Goal: Transaction & Acquisition: Purchase product/service

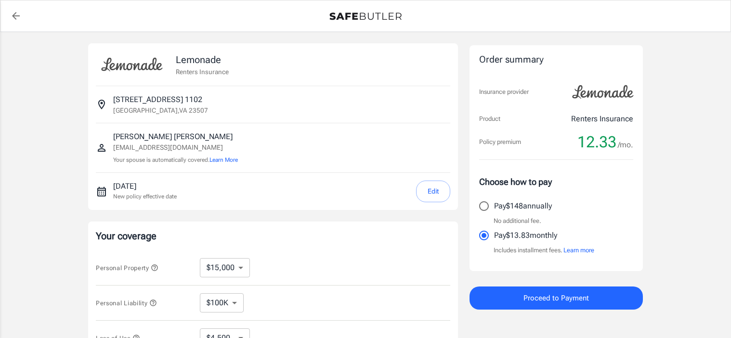
select select "15000"
select select "500"
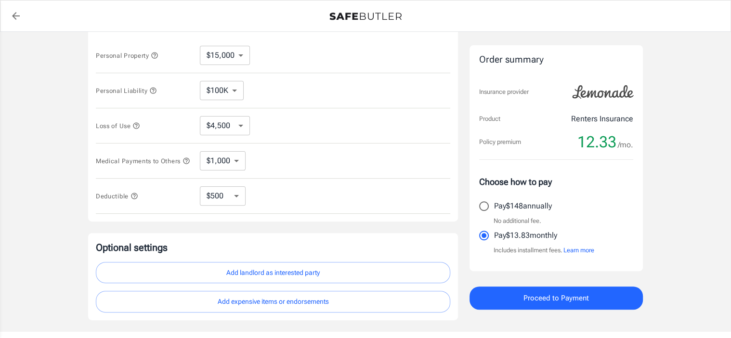
scroll to position [215, 0]
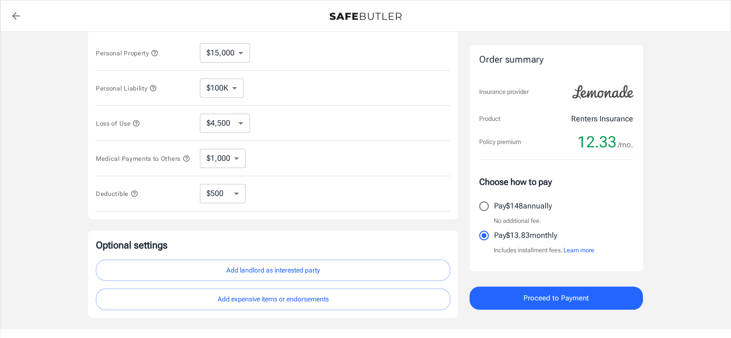
click at [551, 297] on span "Proceed to Payment" at bounding box center [557, 298] width 66 height 13
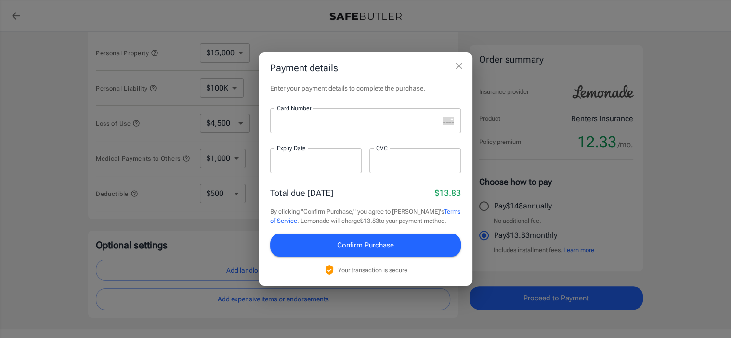
click at [457, 68] on icon "close" at bounding box center [459, 66] width 12 height 12
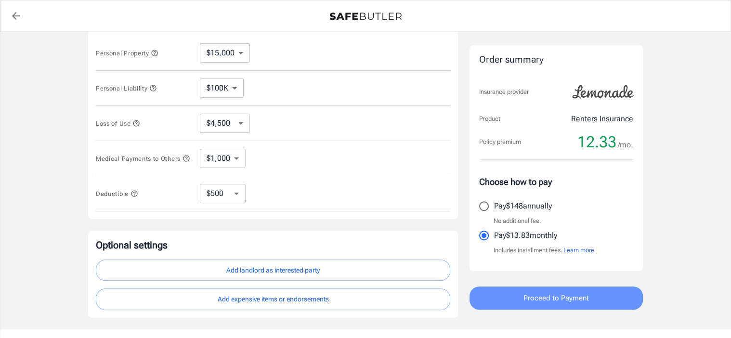
click at [552, 300] on span "Proceed to Payment" at bounding box center [557, 298] width 66 height 13
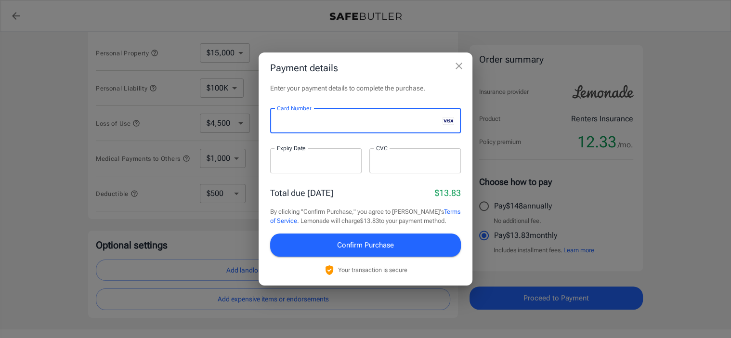
click at [292, 156] on div at bounding box center [316, 160] width 92 height 25
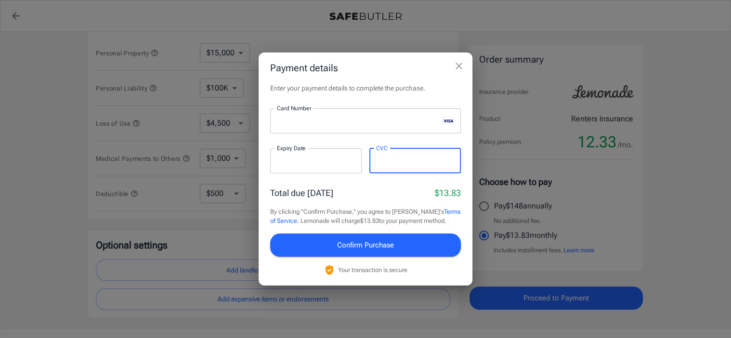
click at [367, 244] on span "Confirm Purchase" at bounding box center [365, 245] width 57 height 13
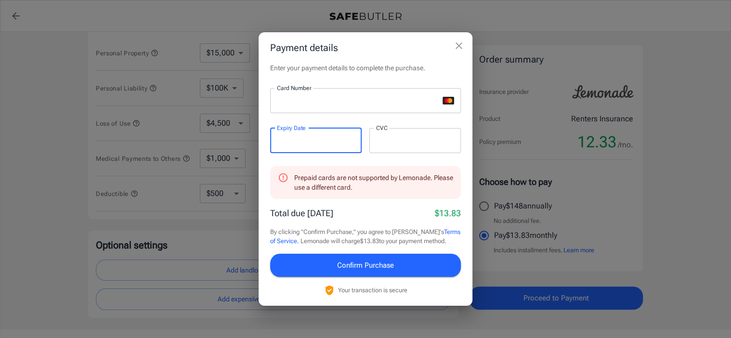
click at [409, 132] on div at bounding box center [416, 140] width 92 height 25
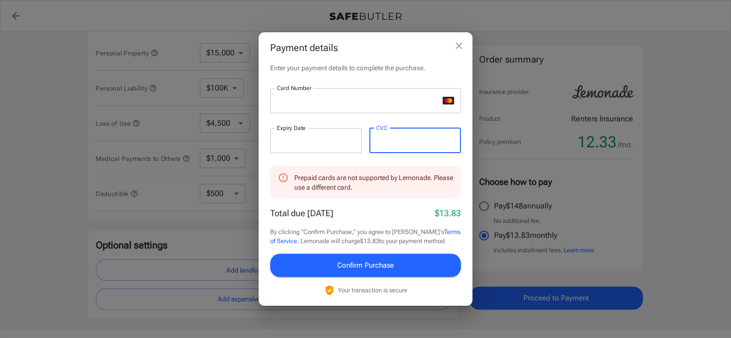
click at [392, 259] on span "Confirm Purchase" at bounding box center [365, 265] width 57 height 13
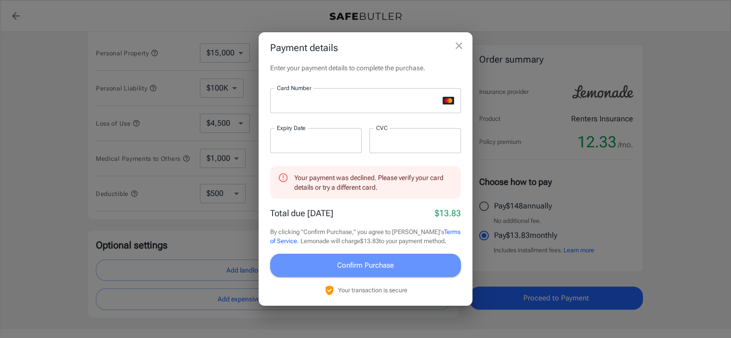
click at [392, 262] on span "Confirm Purchase" at bounding box center [365, 265] width 57 height 13
click at [384, 265] on span "Confirm Purchase" at bounding box center [365, 265] width 57 height 13
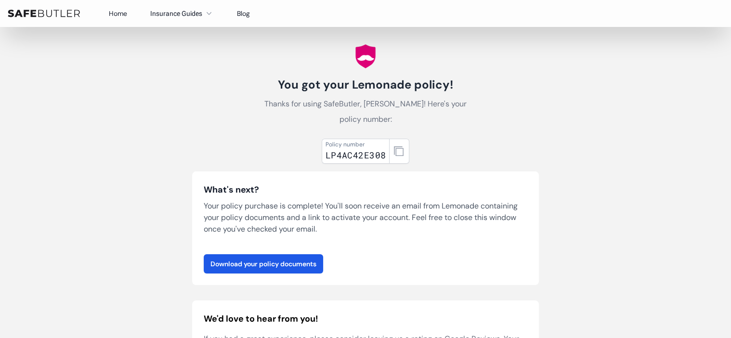
scroll to position [74, 0]
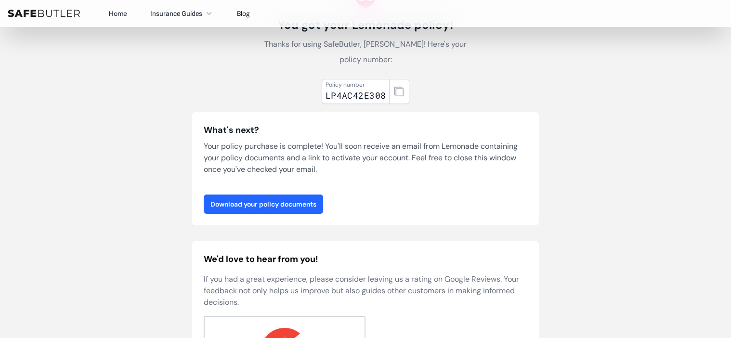
click at [277, 204] on link "Download your policy documents" at bounding box center [263, 204] width 119 height 19
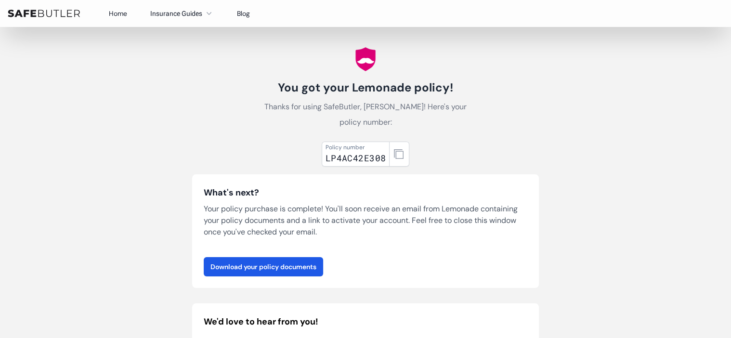
scroll to position [0, 0]
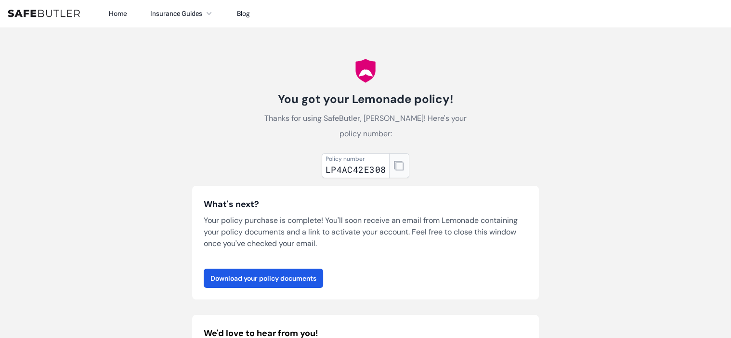
click at [398, 165] on icon "button" at bounding box center [399, 166] width 10 height 10
drag, startPoint x: 114, startPoint y: 22, endPoint x: 115, endPoint y: 64, distance: 41.9
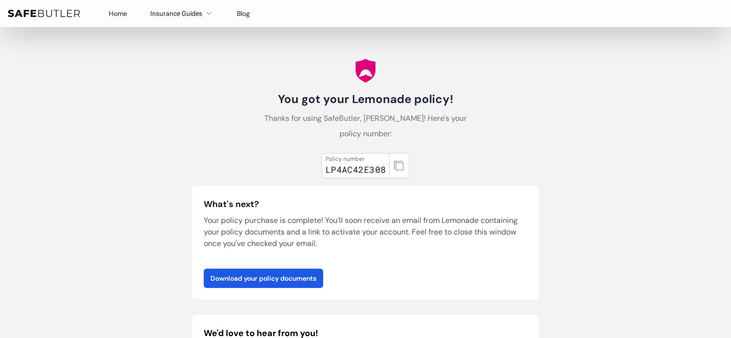
click at [115, 14] on link "Home" at bounding box center [118, 13] width 18 height 9
